Goal: Find specific page/section: Locate a particular part of the current website

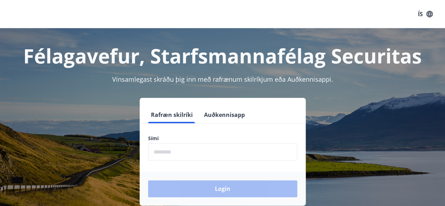
click at [218, 116] on button "Auðkennisapp" at bounding box center [224, 114] width 46 height 17
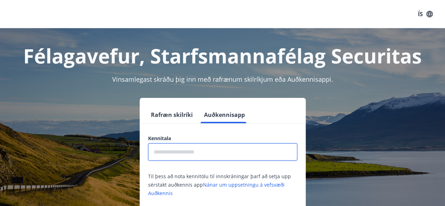
click at [199, 148] on input "text" at bounding box center [222, 151] width 149 height 17
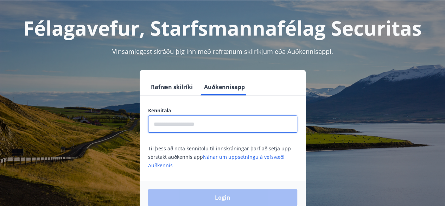
scroll to position [28, 0]
type input "*"
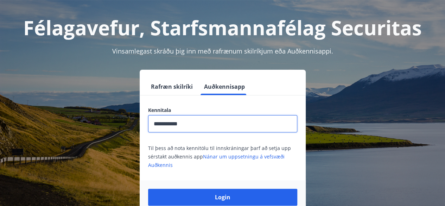
type input "**********"
click at [148, 189] on button "Login" at bounding box center [222, 197] width 149 height 17
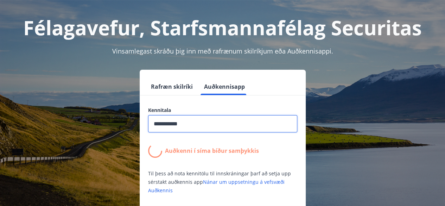
scroll to position [76, 0]
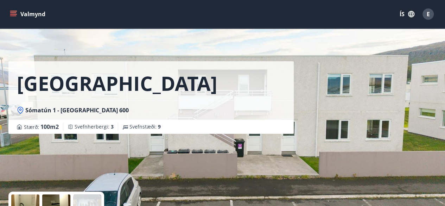
click at [12, 9] on button "Valmynd" at bounding box center [28, 14] width 40 height 13
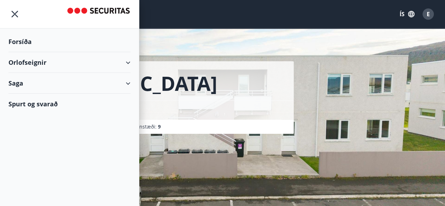
click at [48, 62] on div "Orlofseignir" at bounding box center [69, 62] width 122 height 21
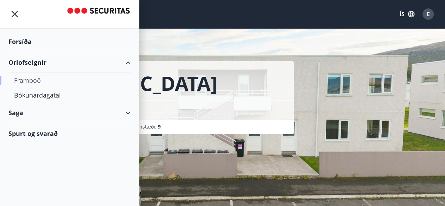
click at [49, 78] on div "Framboð" at bounding box center [69, 80] width 111 height 15
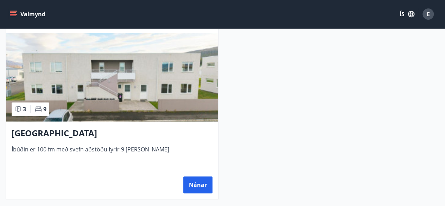
scroll to position [225, 0]
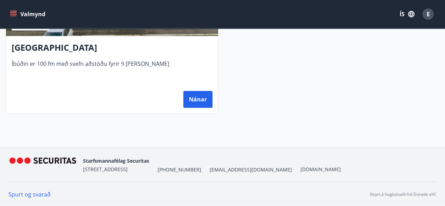
click at [56, 52] on h3 "Sómatún Akureyri" at bounding box center [112, 48] width 201 height 13
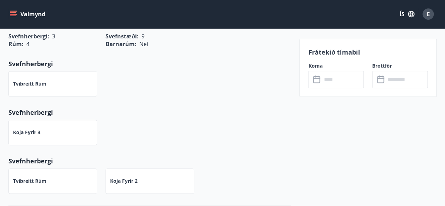
scroll to position [382, 0]
click at [62, 136] on div "Koja fyrir 3" at bounding box center [52, 131] width 89 height 25
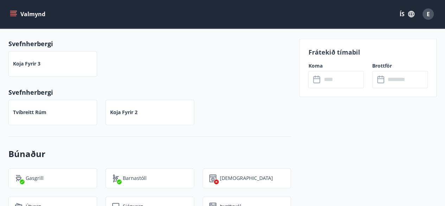
scroll to position [450, 0]
click at [62, 112] on div "Tvíbreitt rúm" at bounding box center [52, 111] width 89 height 25
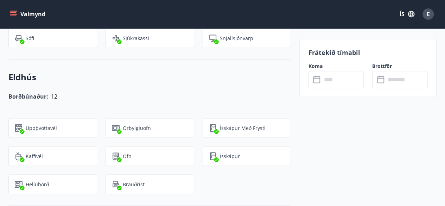
scroll to position [593, 0]
